Goal: Navigation & Orientation: Find specific page/section

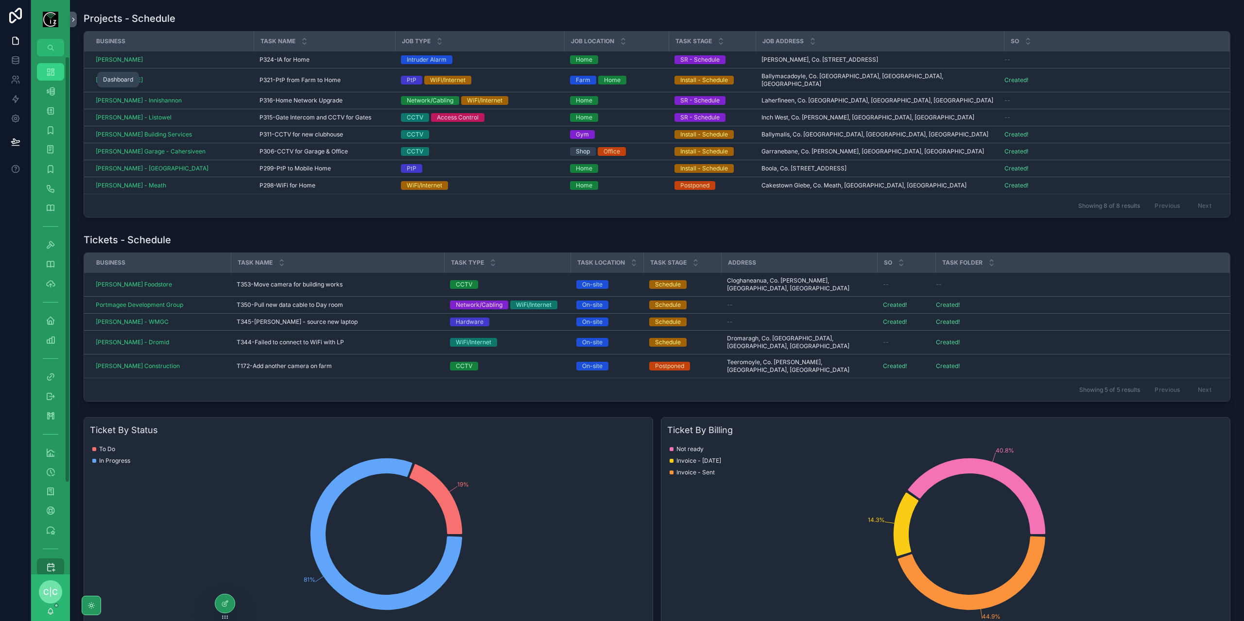
click at [54, 74] on icon "scrollable content" at bounding box center [51, 72] width 10 height 10
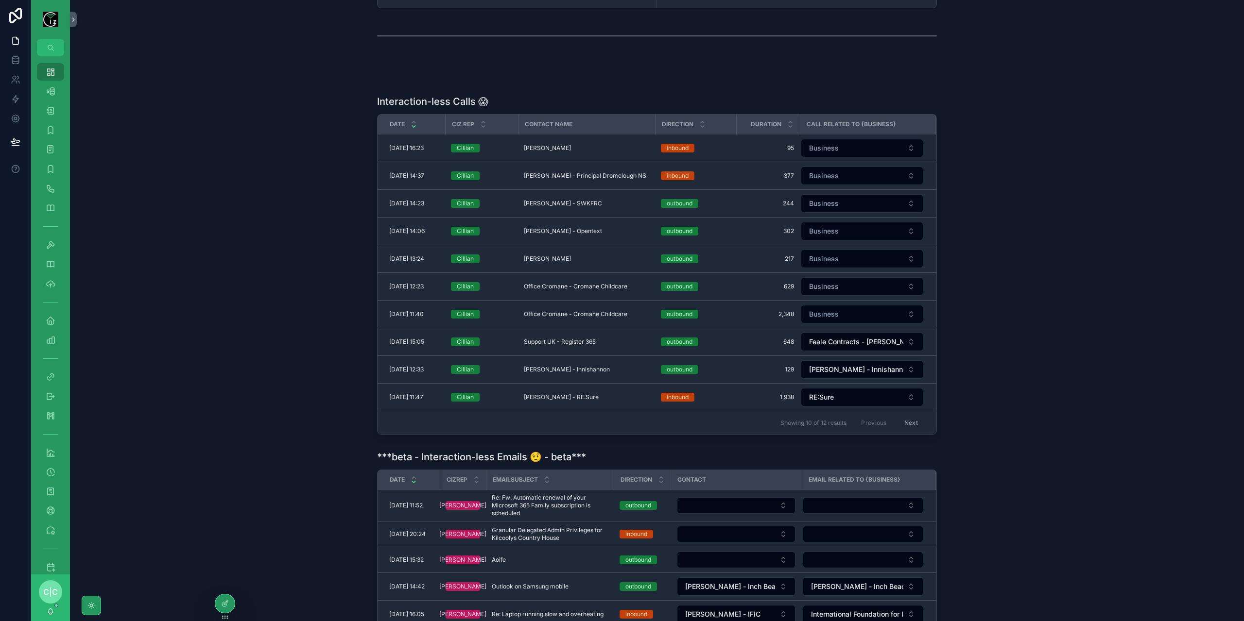
scroll to position [177, 0]
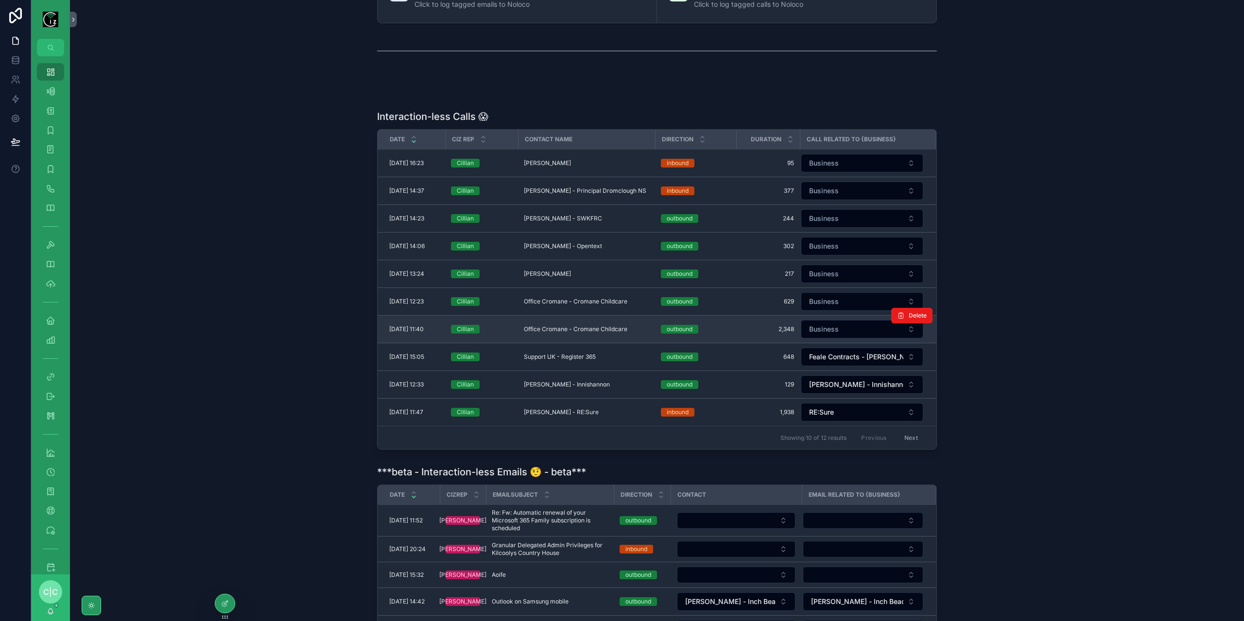
click at [588, 326] on span "Office Cromane - Cromane Childcare" at bounding box center [575, 330] width 103 height 8
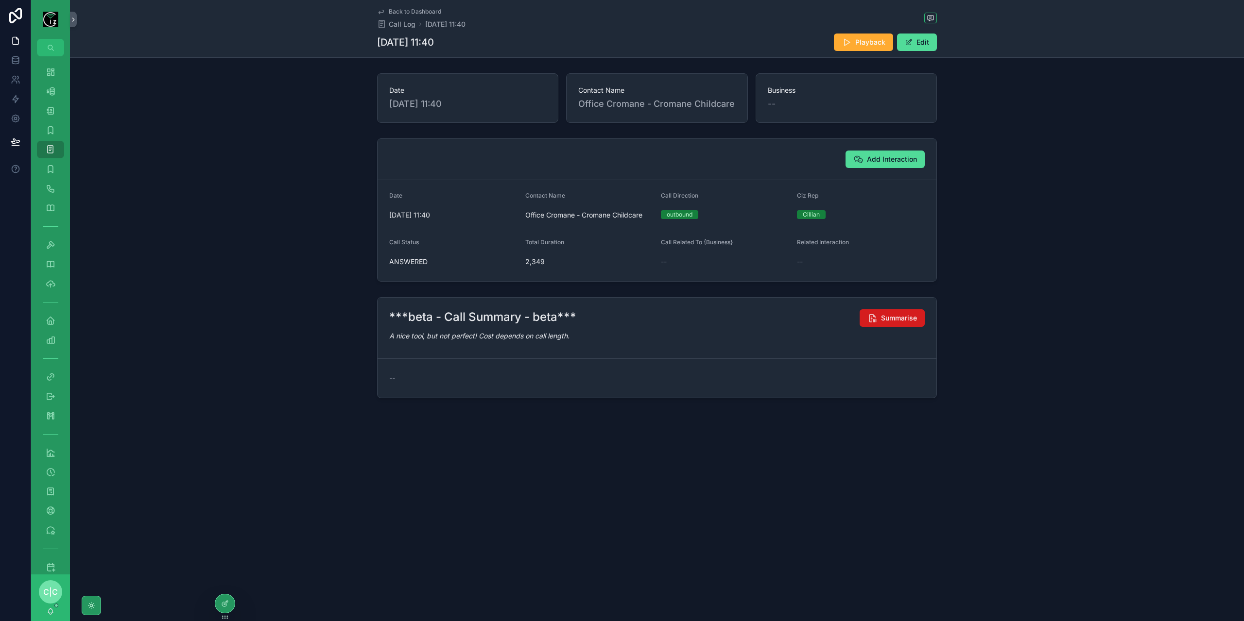
click at [882, 320] on span "Summarise" at bounding box center [899, 318] width 36 height 10
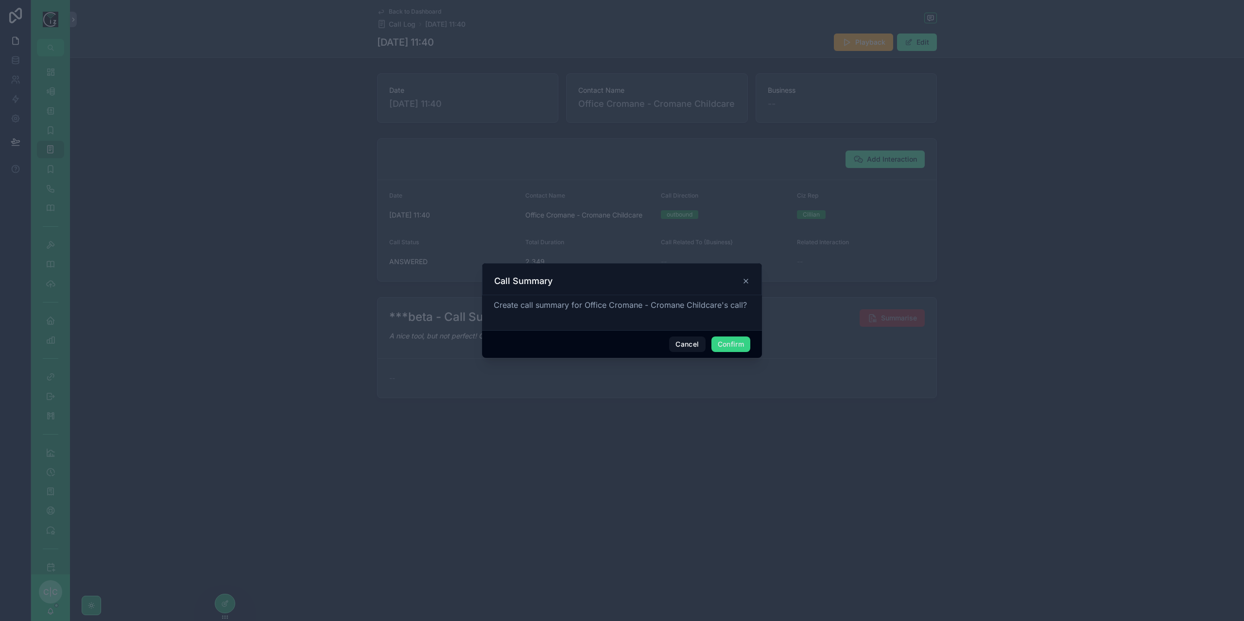
click at [729, 344] on button "Confirm" at bounding box center [730, 345] width 39 height 16
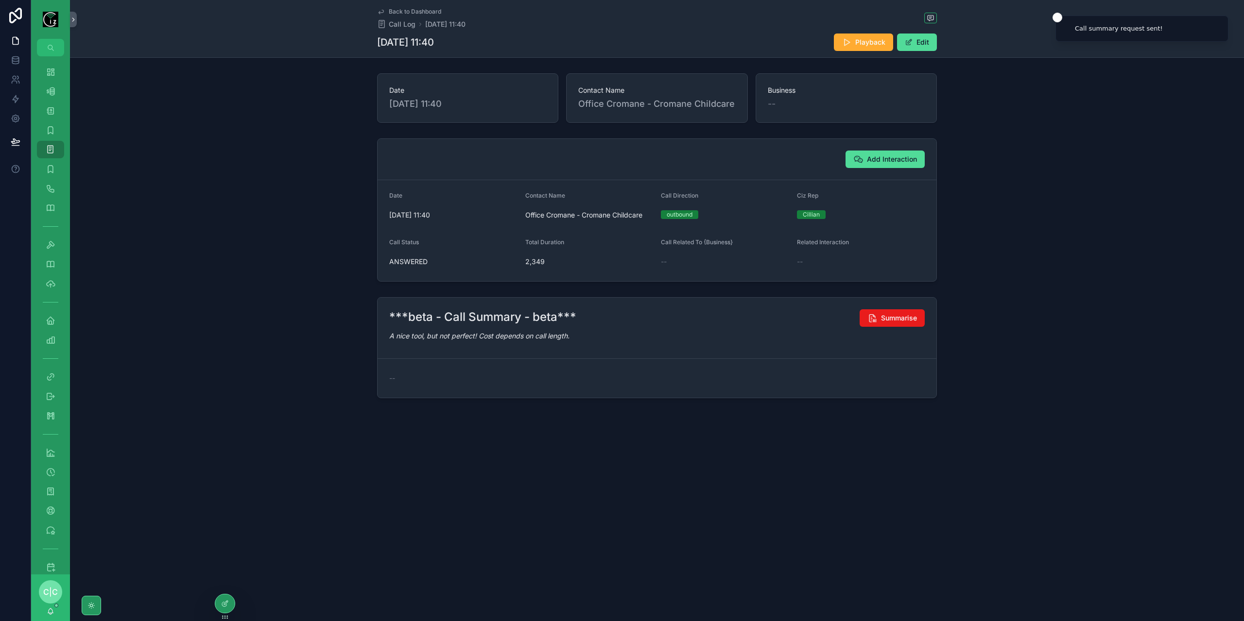
click at [382, 11] on icon "scrollable content" at bounding box center [381, 12] width 8 height 8
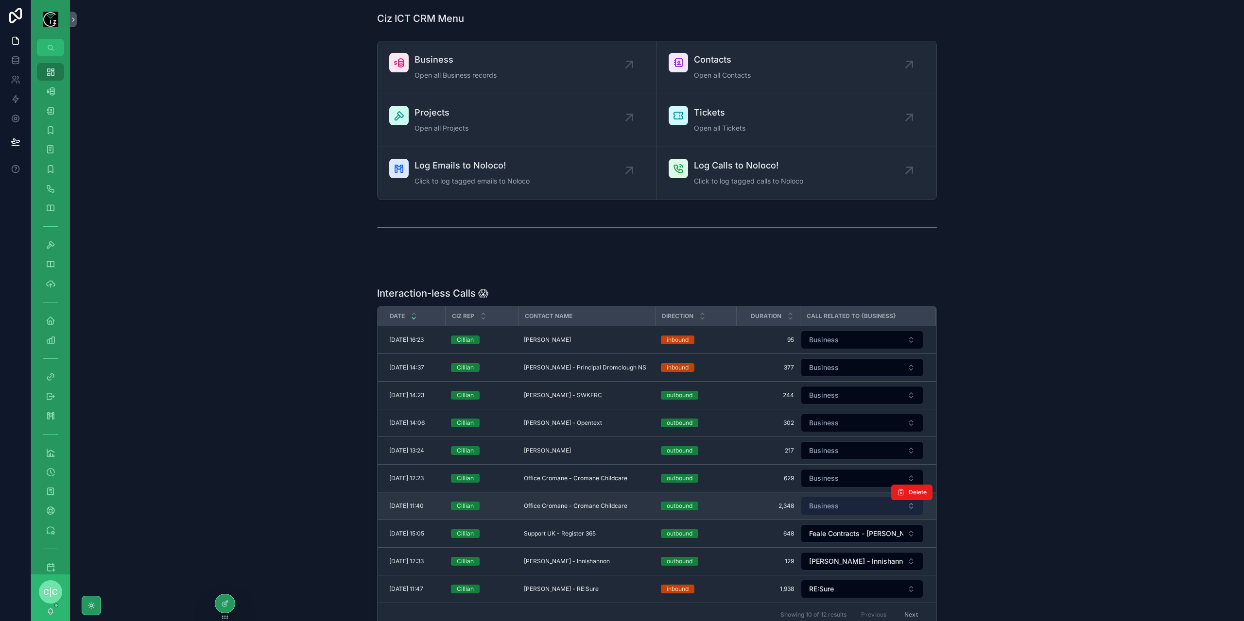
click at [859, 502] on button "Business" at bounding box center [862, 506] width 122 height 18
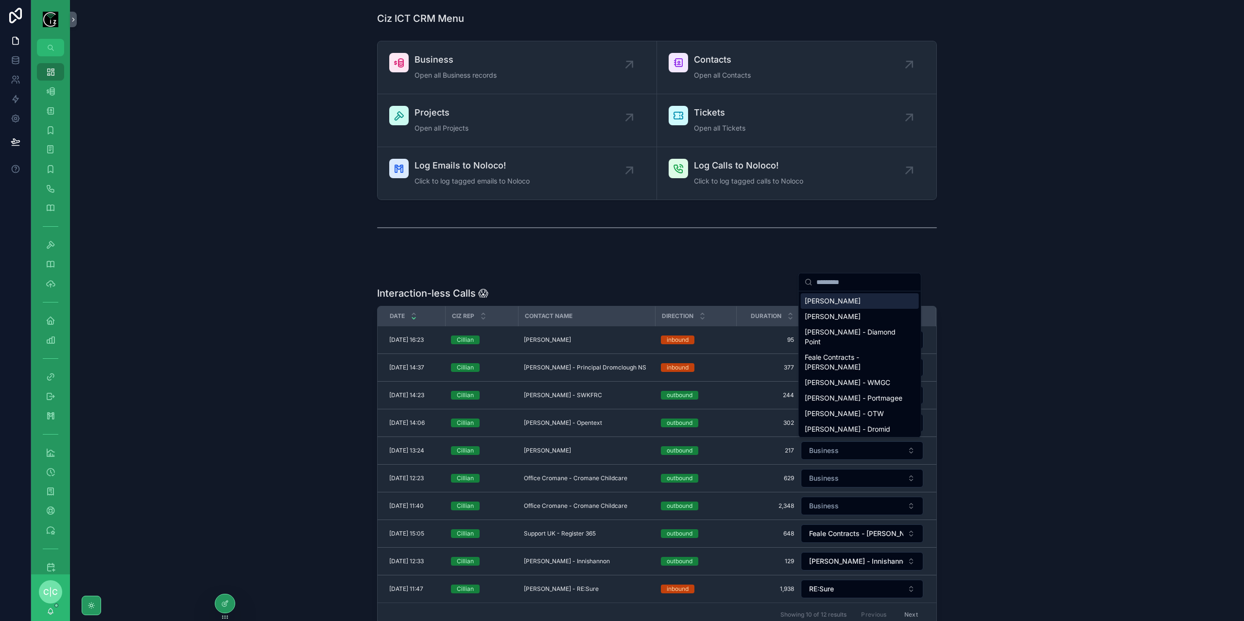
scroll to position [97, 0]
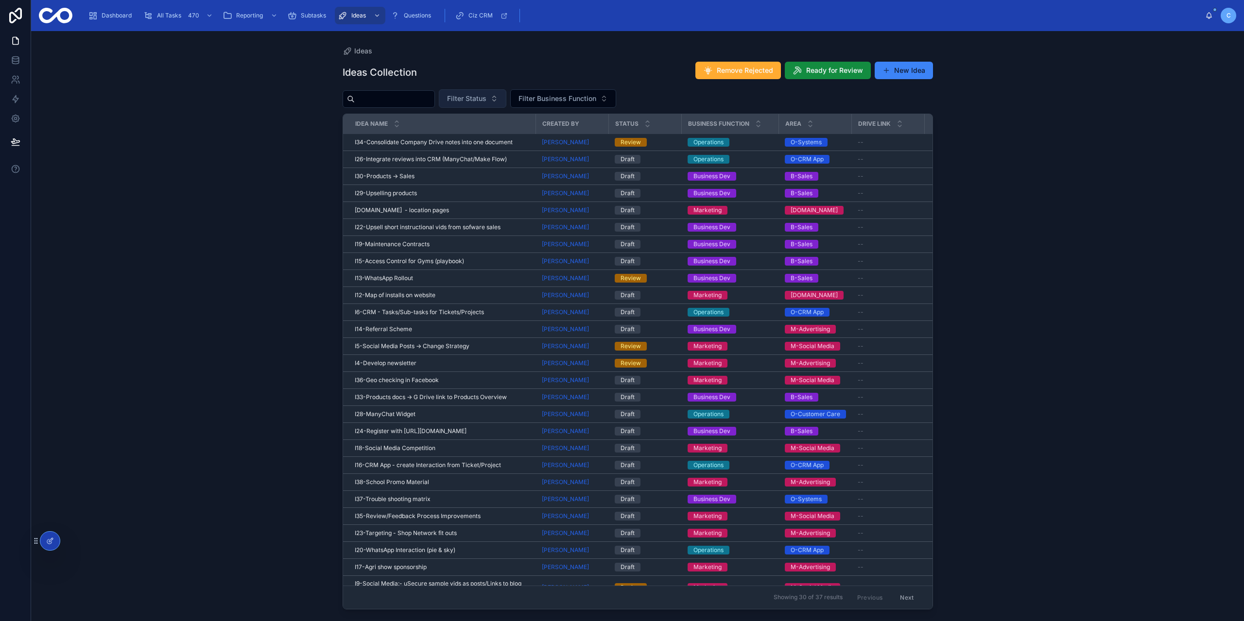
click at [486, 95] on span "Filter Status" at bounding box center [466, 99] width 39 height 10
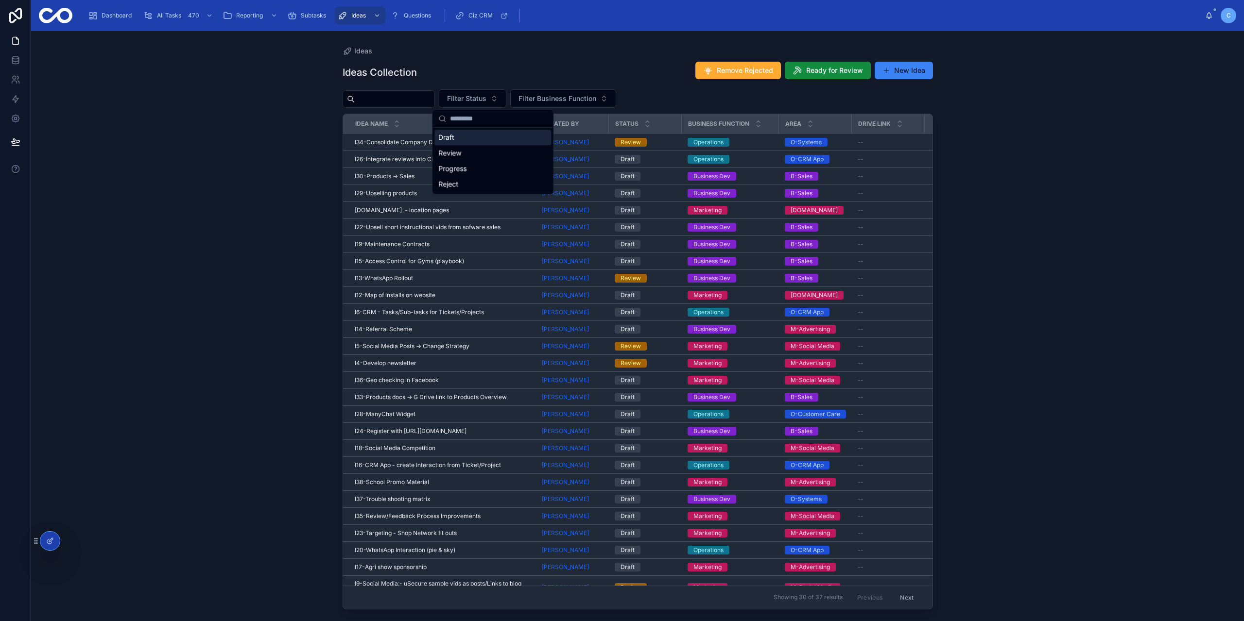
click at [279, 180] on div "Ideas Ideas Collection Remove Rejected Ready for Review New Idea Filter Status …" at bounding box center [637, 326] width 1213 height 590
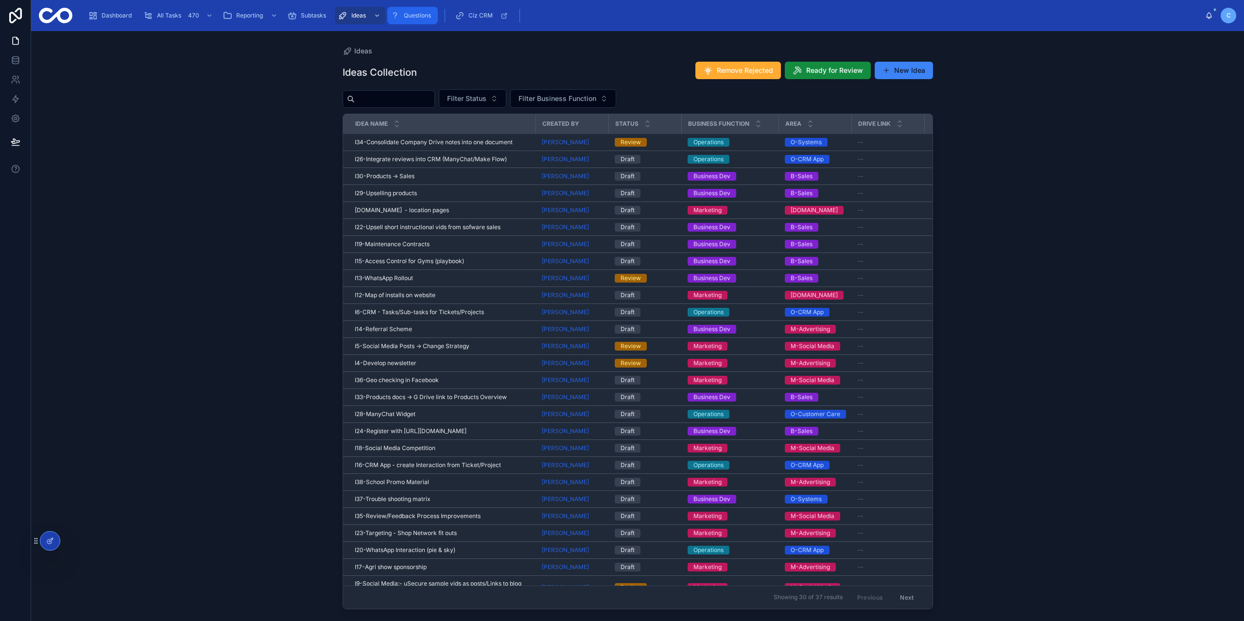
click at [412, 20] on div "Questions" at bounding box center [412, 16] width 45 height 16
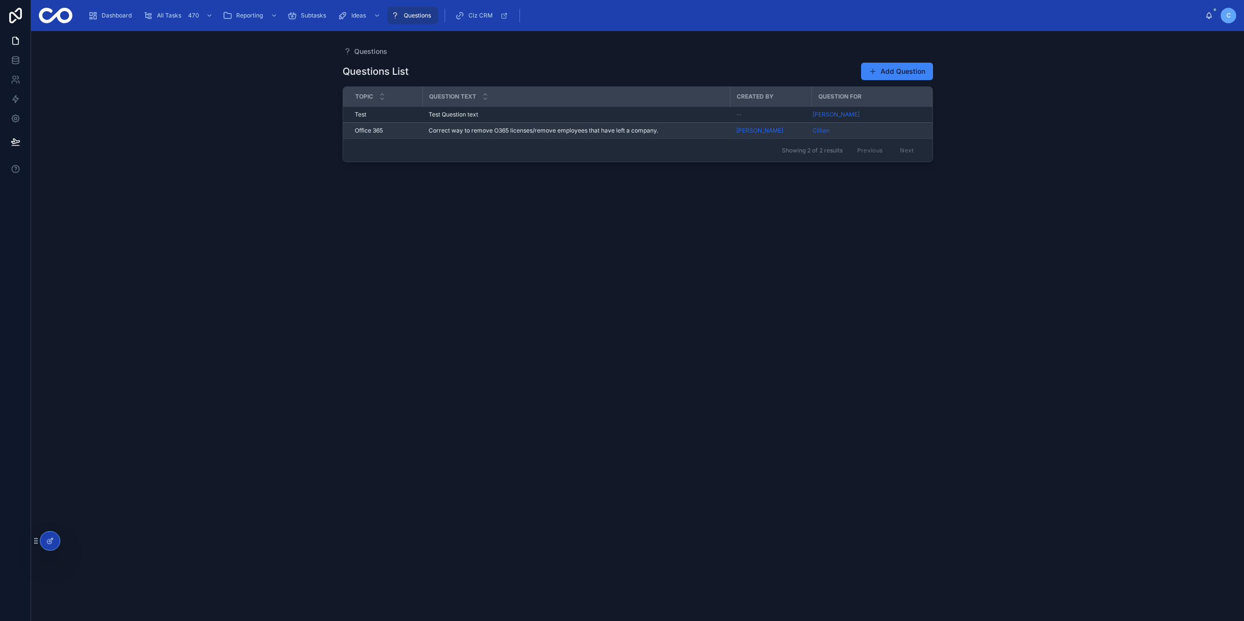
click at [548, 130] on span "Correct way to remove O365 licenses/remove employees that have left a company." at bounding box center [543, 131] width 229 height 8
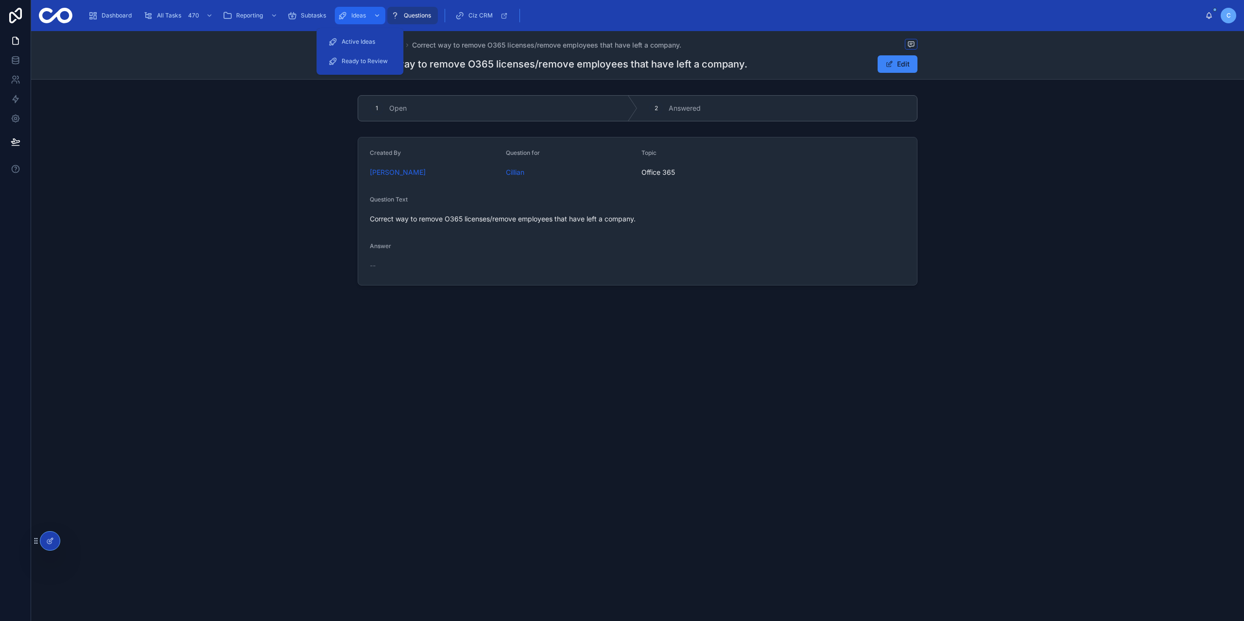
click at [352, 19] on span "Ideas" at bounding box center [358, 16] width 15 height 8
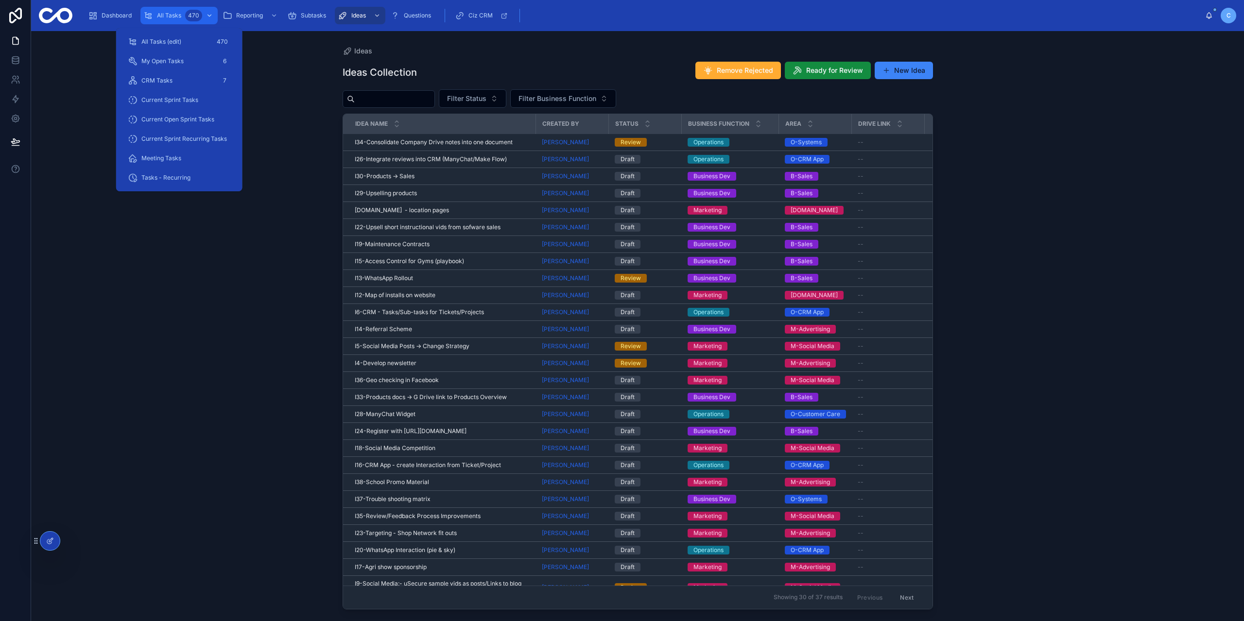
click at [177, 16] on span "All Tasks" at bounding box center [169, 16] width 24 height 8
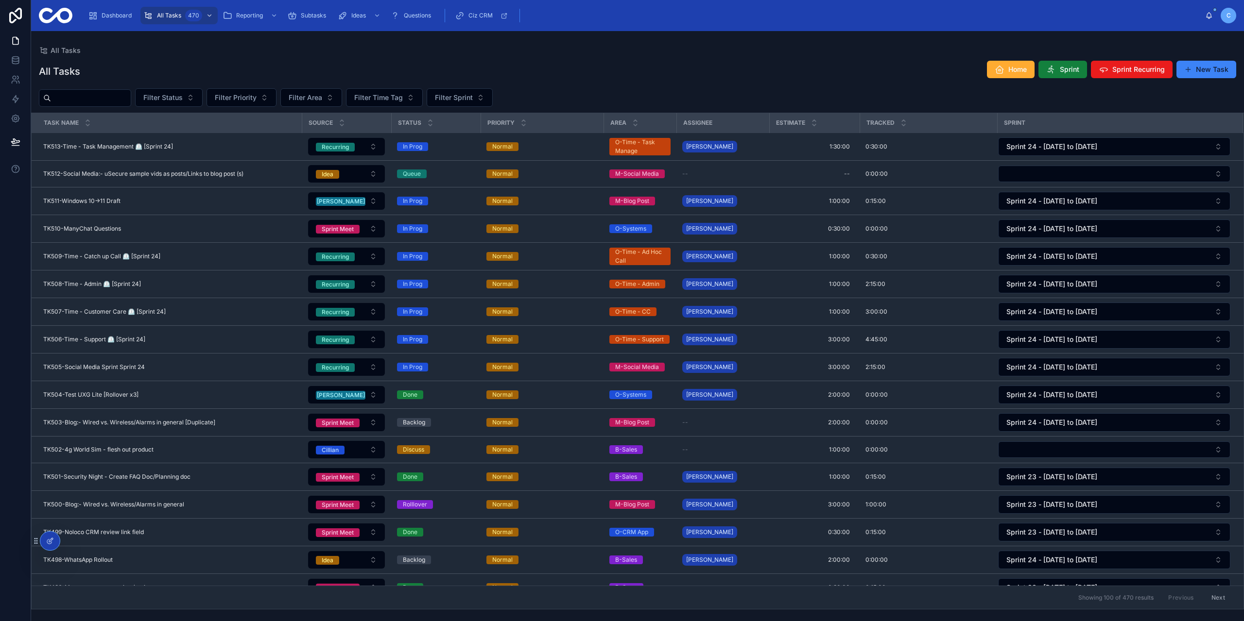
click at [1072, 74] on button "Sprint" at bounding box center [1062, 69] width 49 height 17
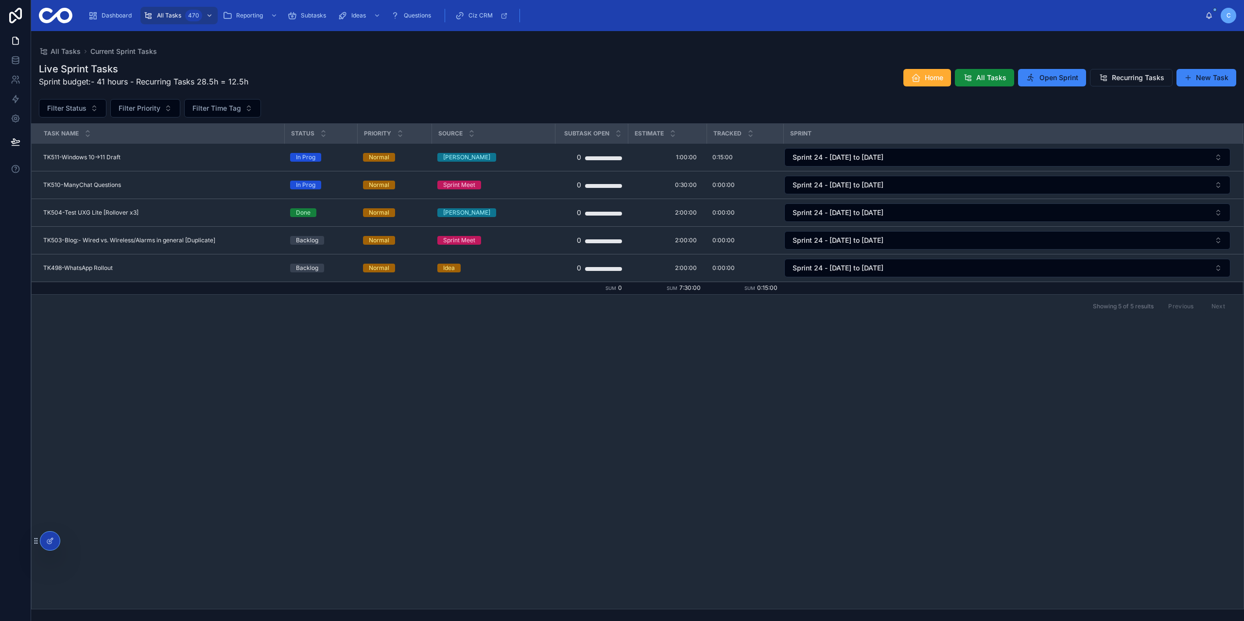
click at [394, 51] on div "All Tasks Current Sprint Tasks" at bounding box center [637, 52] width 1197 height 10
click at [1058, 77] on span "Open Sprint" at bounding box center [1058, 78] width 39 height 10
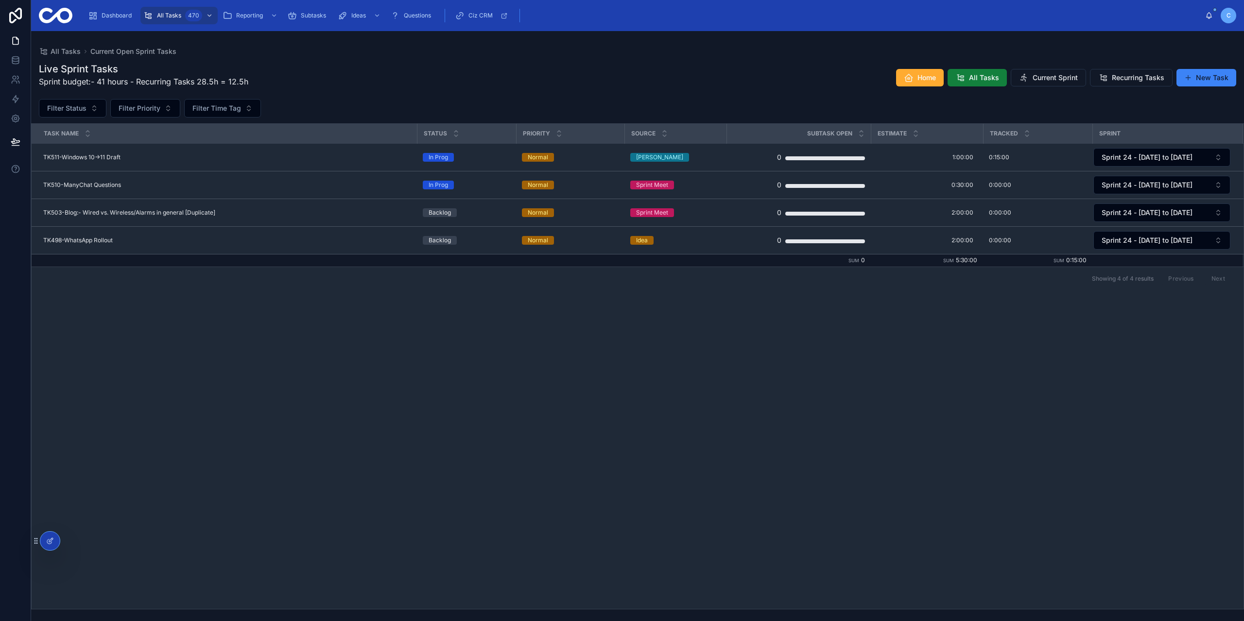
click at [978, 76] on span "All Tasks" at bounding box center [984, 78] width 30 height 10
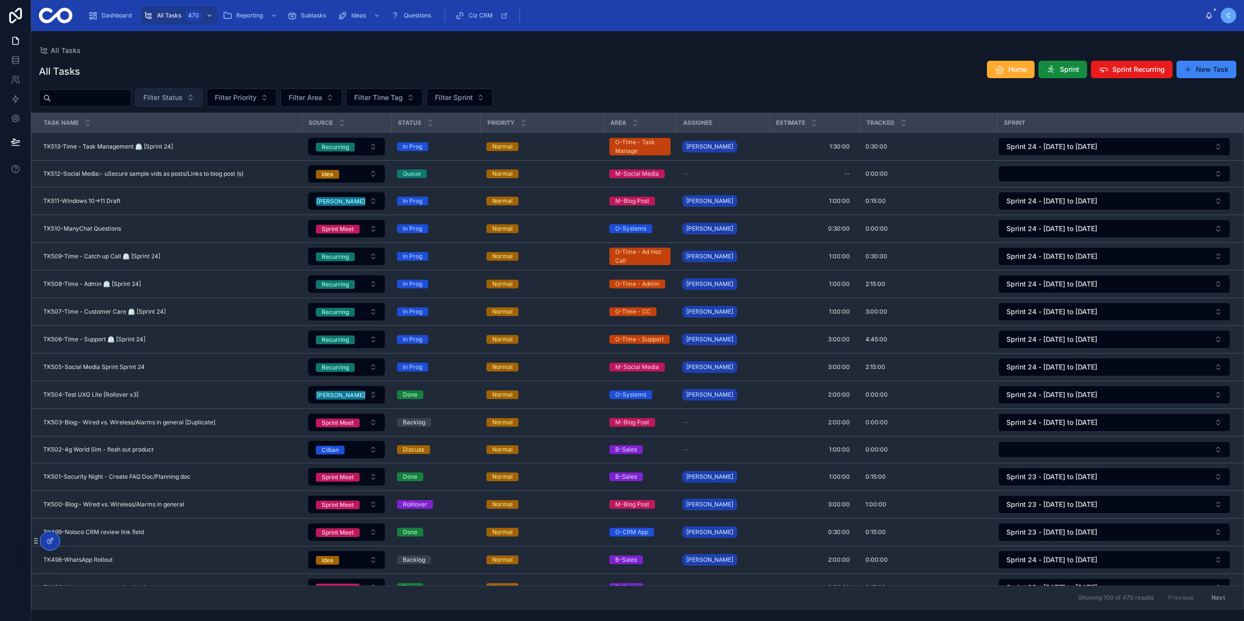
click at [183, 98] on span "Filter Status" at bounding box center [162, 98] width 39 height 10
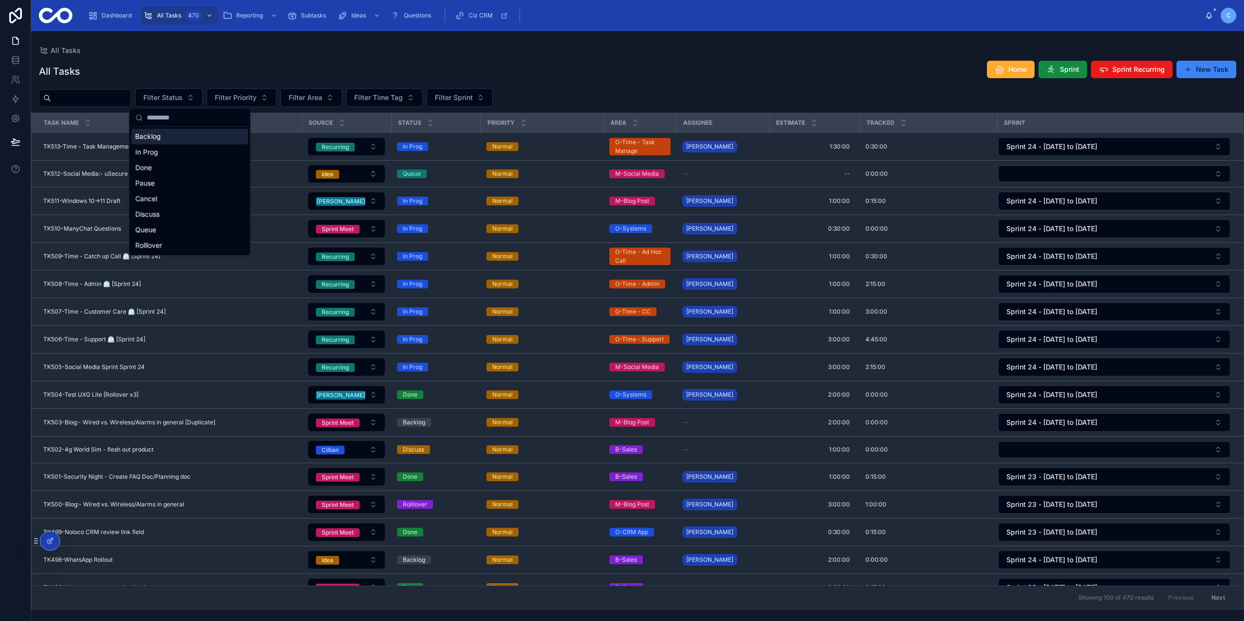
click at [176, 127] on div "Backlog In Prog Done Pause Cancel Discuss Queue Rolllover" at bounding box center [189, 191] width 120 height 128
click at [164, 135] on div "Backlog" at bounding box center [189, 137] width 117 height 16
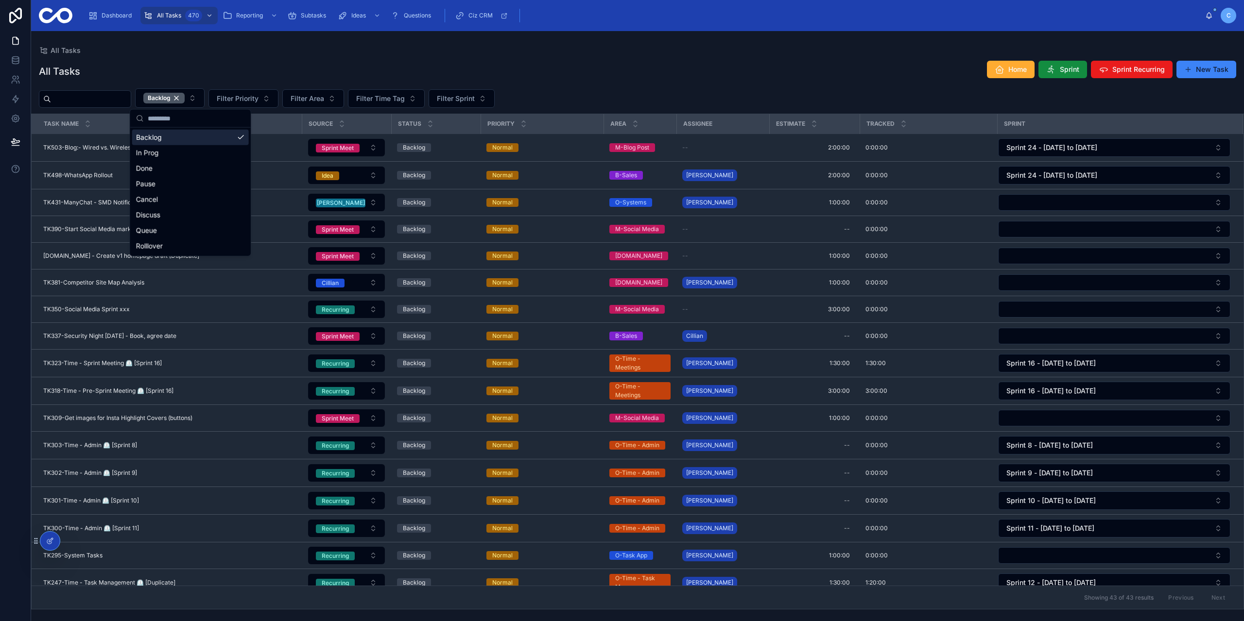
click at [224, 63] on div "All Tasks Home Sprint Sprint Recurring New Task" at bounding box center [637, 71] width 1197 height 22
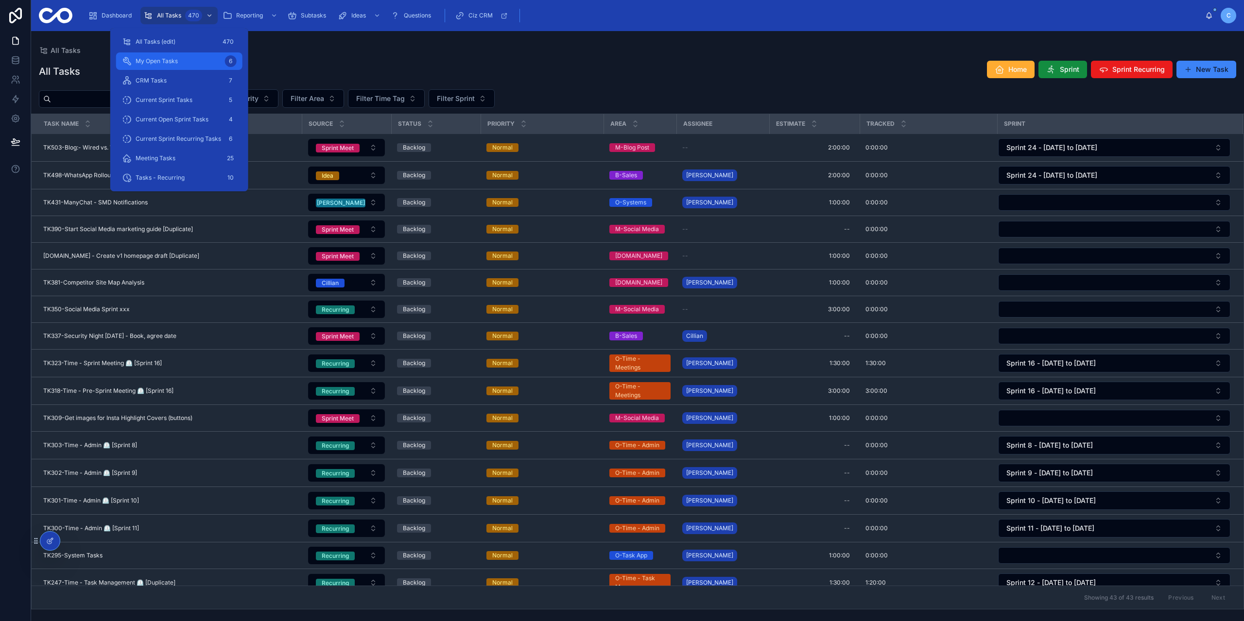
click at [191, 60] on div "My Open Tasks 6" at bounding box center [179, 61] width 115 height 16
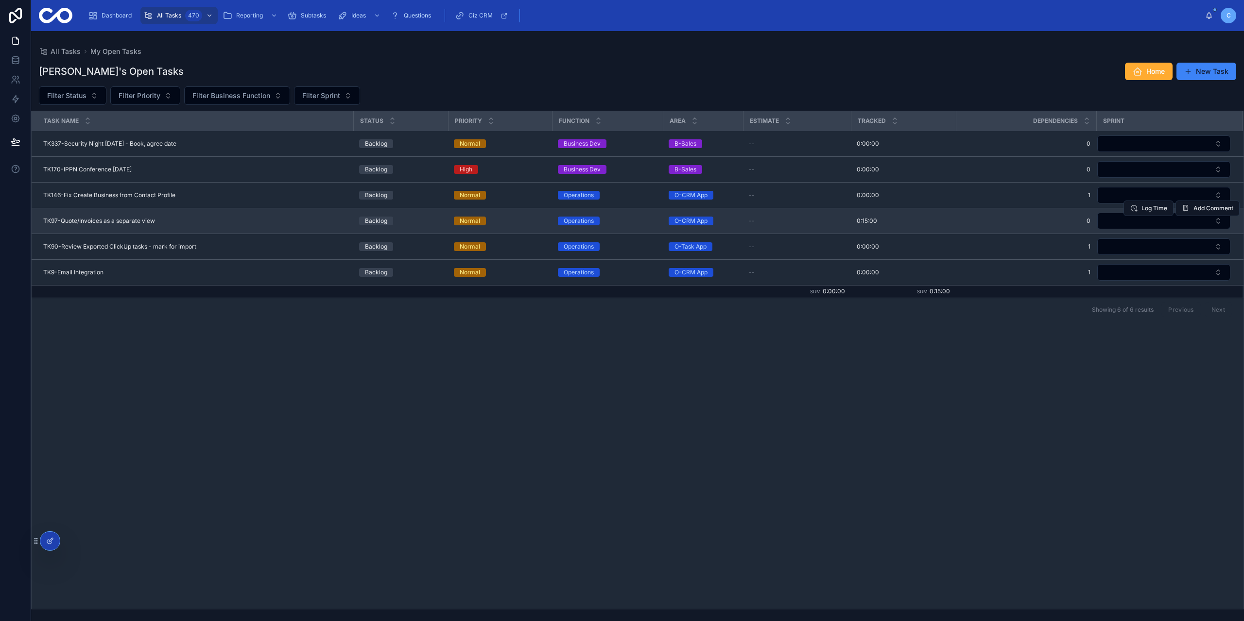
click at [154, 217] on span "TK97-Quote/Invoices as a separate view" at bounding box center [99, 221] width 112 height 8
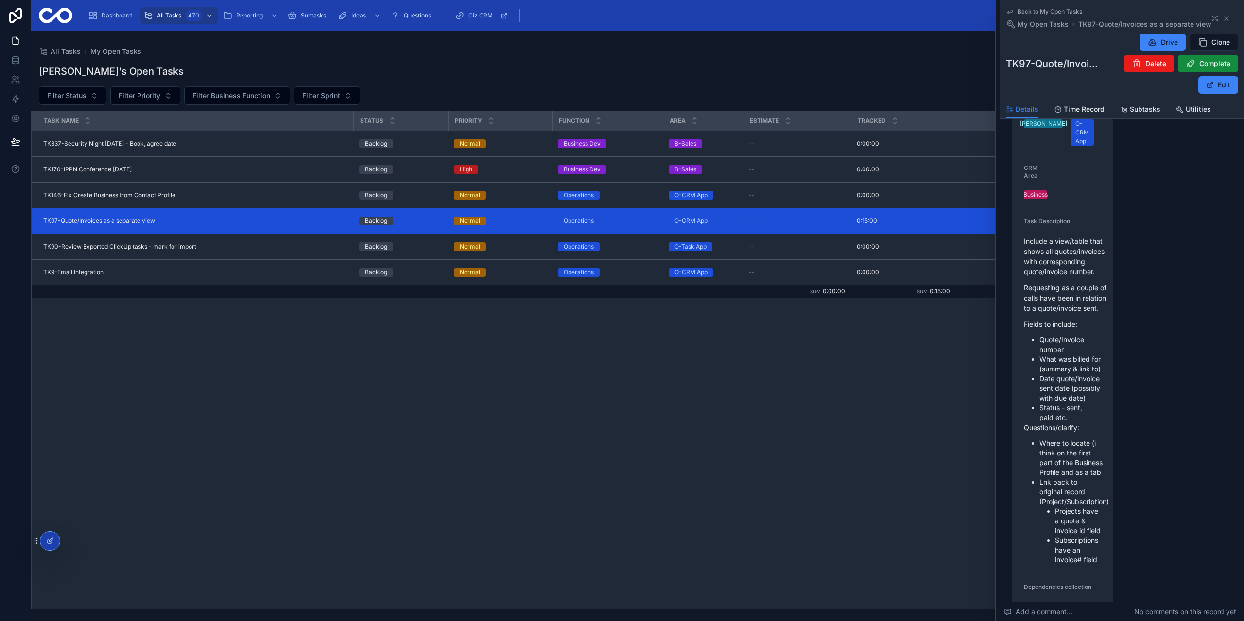
scroll to position [292, 0]
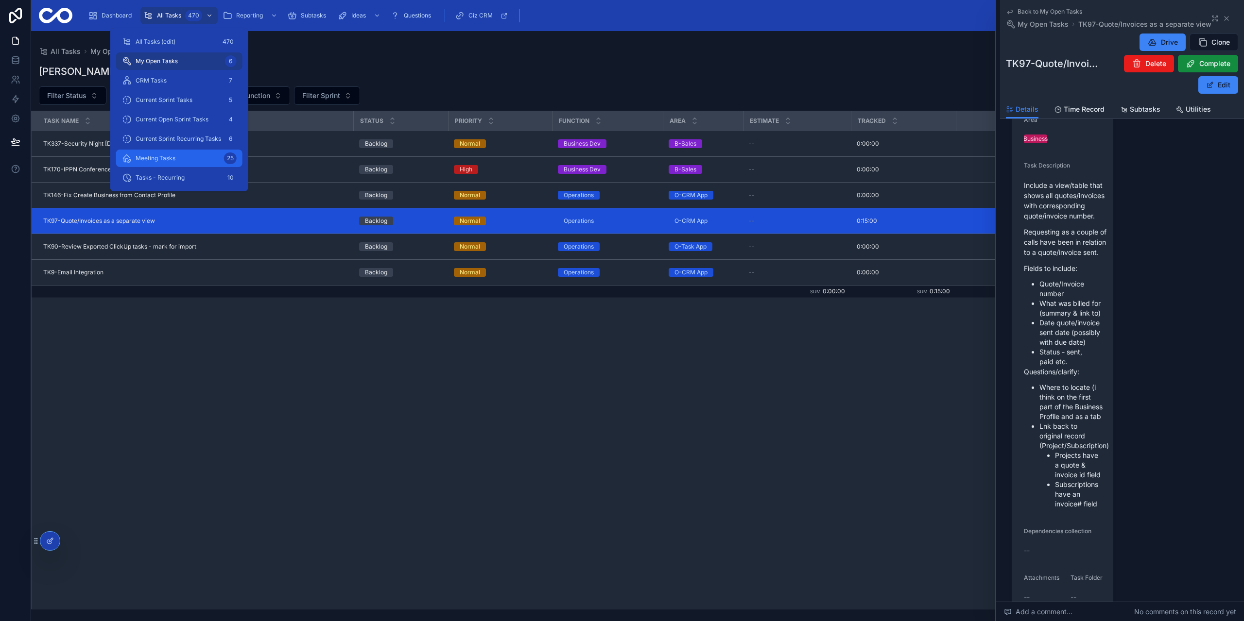
click at [168, 162] on span "Meeting Tasks" at bounding box center [156, 158] width 40 height 8
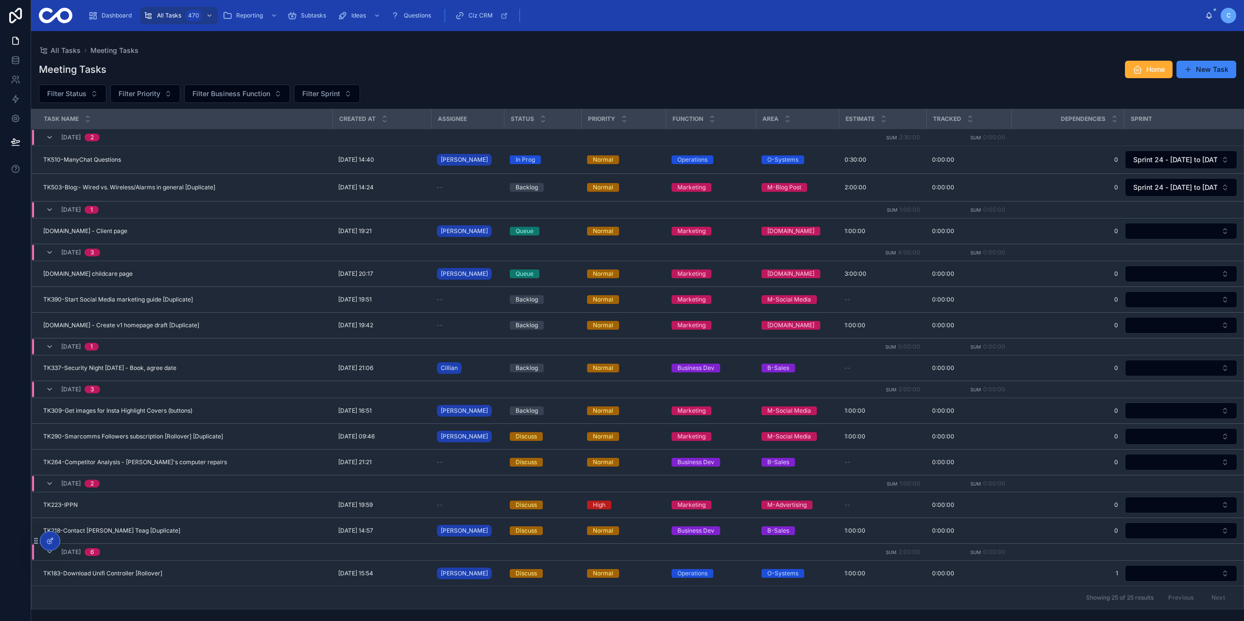
click at [345, 57] on div "Meeting Tasks Home New Task Filter Status Filter Priority Filter Business Funct…" at bounding box center [637, 331] width 1213 height 555
click at [308, 14] on span "Subtasks" at bounding box center [313, 16] width 25 height 8
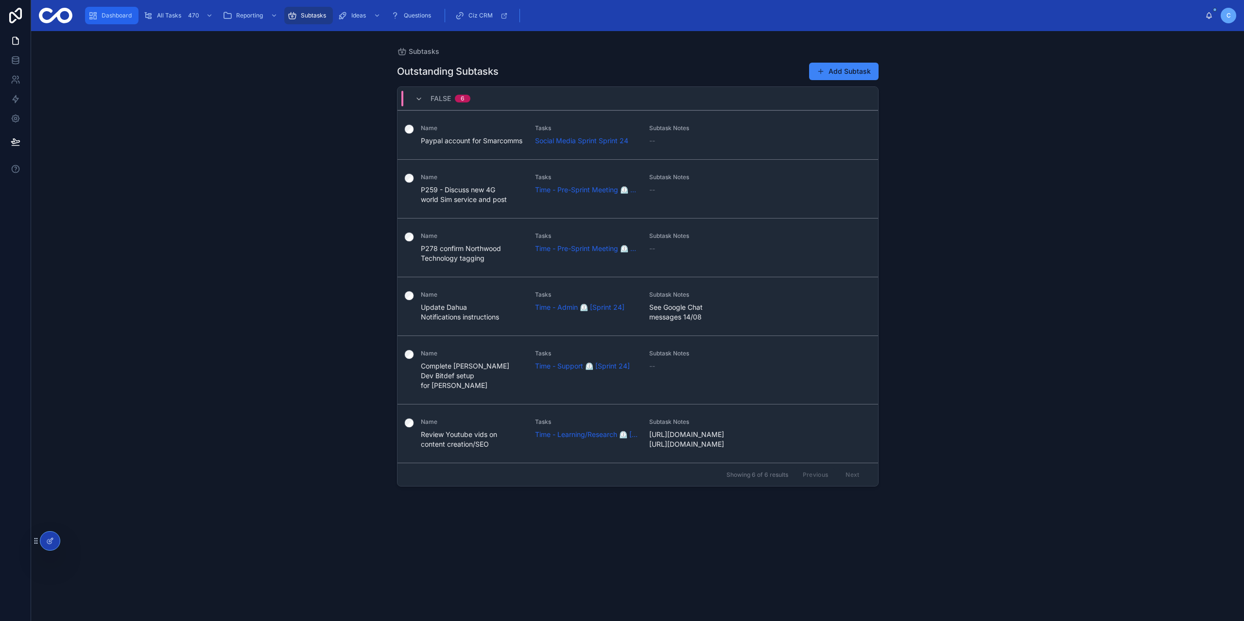
click at [119, 14] on span "Dashboard" at bounding box center [117, 16] width 30 height 8
